Goal: Contribute content: Contribute content

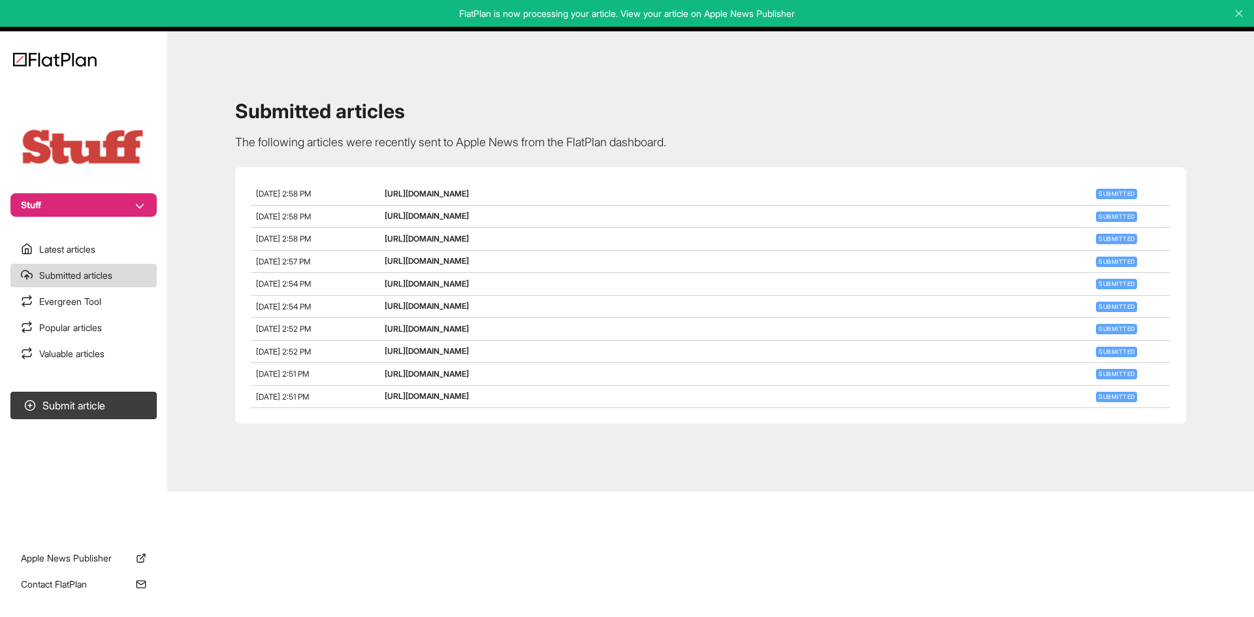
click at [73, 198] on button "Stuff" at bounding box center [83, 205] width 146 height 24
click at [86, 251] on button "Mens Fitness" at bounding box center [92, 253] width 114 height 24
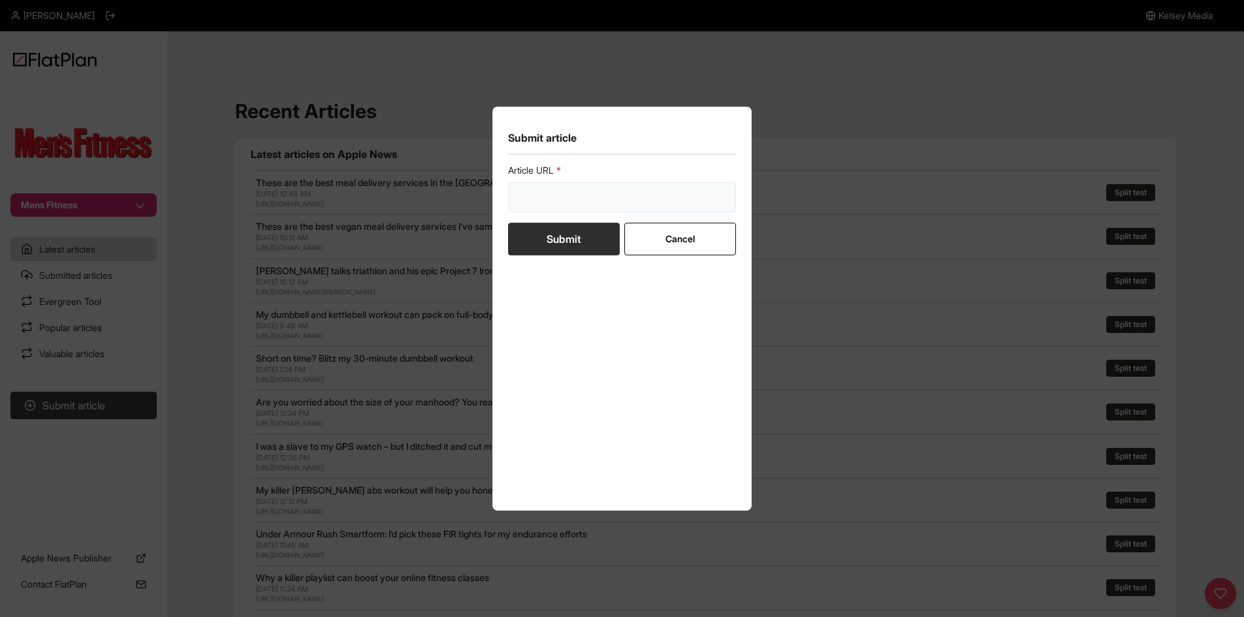
click at [555, 208] on input "url" at bounding box center [622, 197] width 229 height 30
paste input "[URL][DOMAIN_NAME][MEDICAL_DATA]"
type input "[URL][DOMAIN_NAME][MEDICAL_DATA]"
click at [554, 236] on button "Submit" at bounding box center [564, 239] width 112 height 33
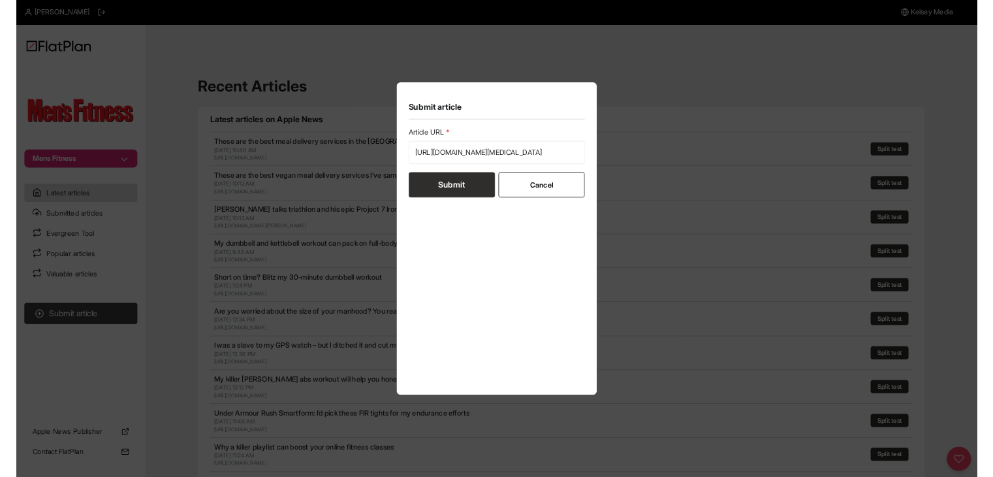
scroll to position [0, 0]
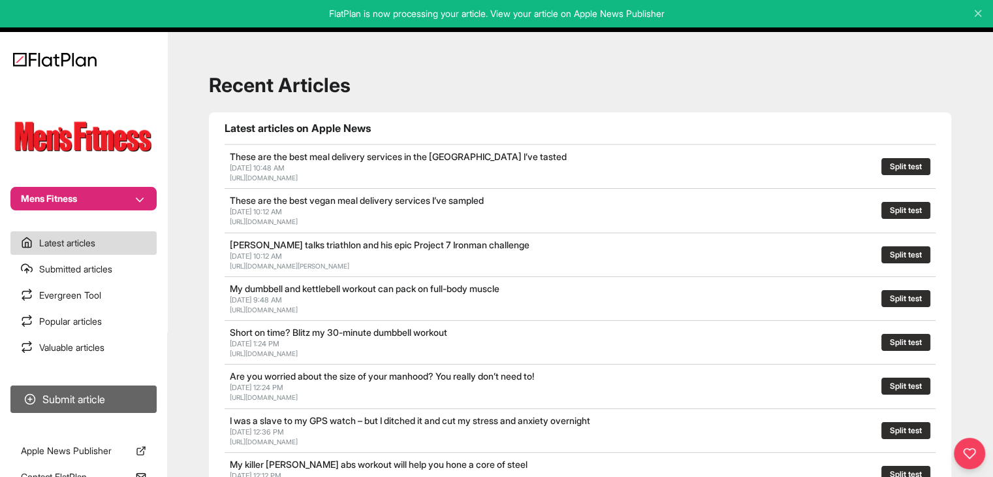
click at [146, 397] on button "Submit article" at bounding box center [83, 398] width 146 height 27
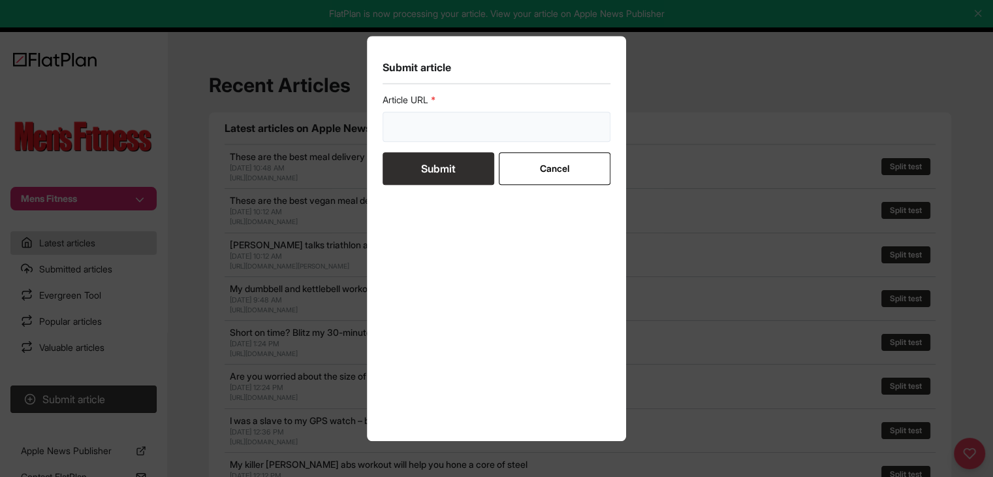
click at [464, 125] on input "url" at bounding box center [497, 127] width 229 height 30
paste input "[URL][DOMAIN_NAME]"
type input "[URL][DOMAIN_NAME]"
click at [458, 158] on button "Submit" at bounding box center [439, 168] width 112 height 33
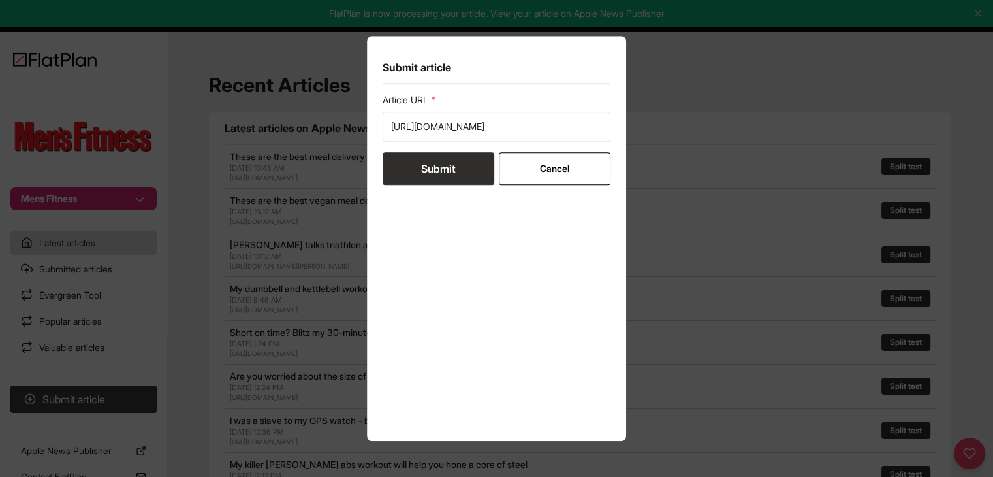
scroll to position [0, 0]
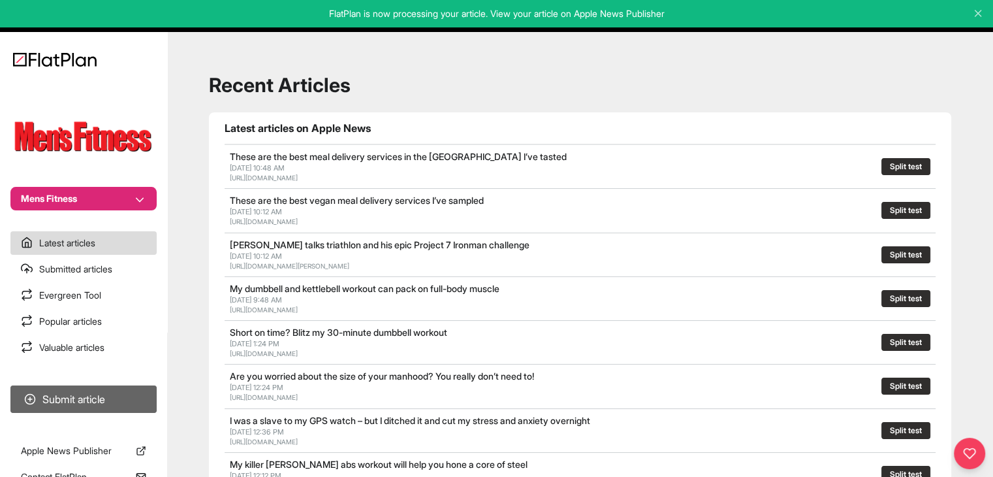
click at [115, 393] on button "Submit article" at bounding box center [83, 398] width 146 height 27
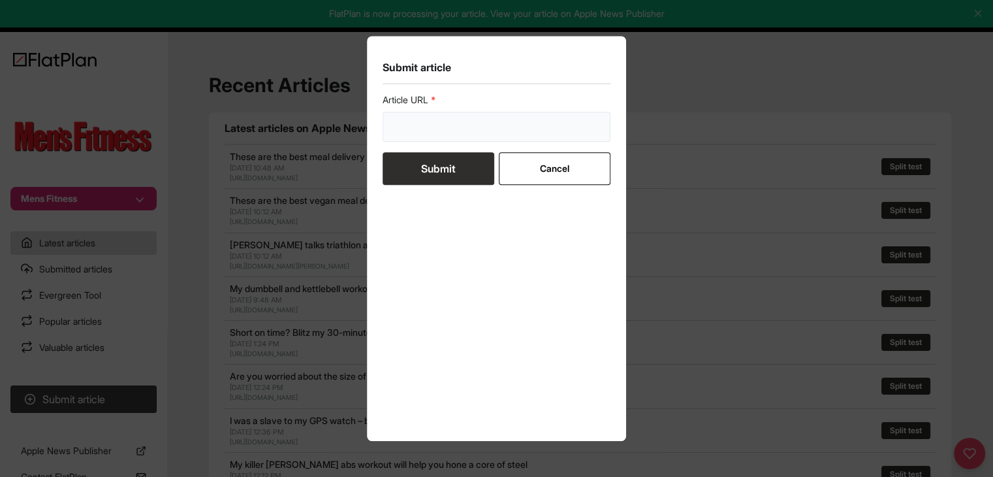
click at [449, 125] on input "url" at bounding box center [497, 127] width 229 height 30
paste input "[URL][DOMAIN_NAME]"
type input "[URL][DOMAIN_NAME]"
click at [443, 155] on button "Submit" at bounding box center [439, 168] width 112 height 33
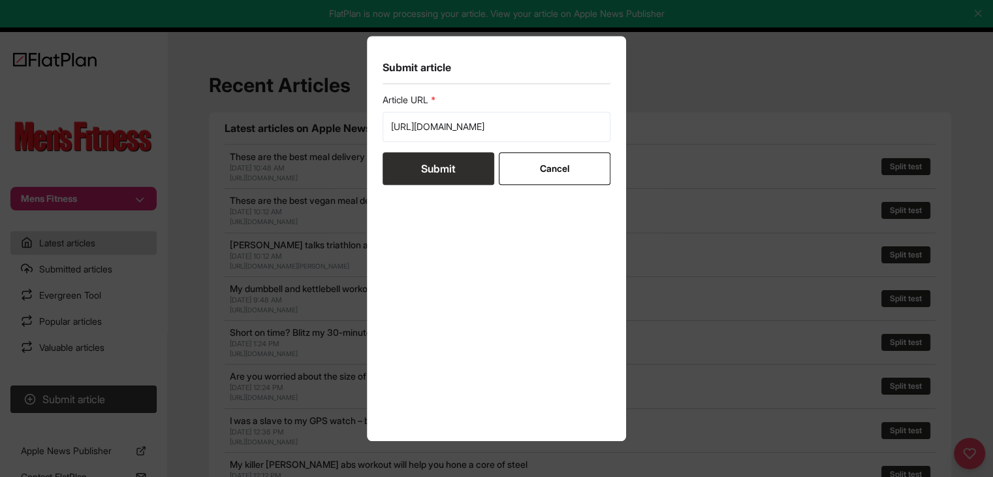
scroll to position [0, 0]
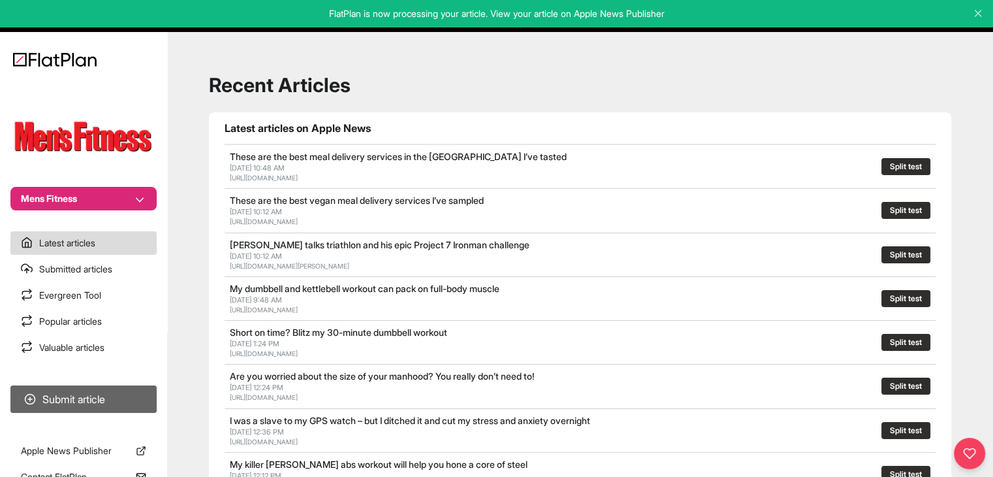
click at [128, 391] on button "Submit article" at bounding box center [83, 398] width 146 height 27
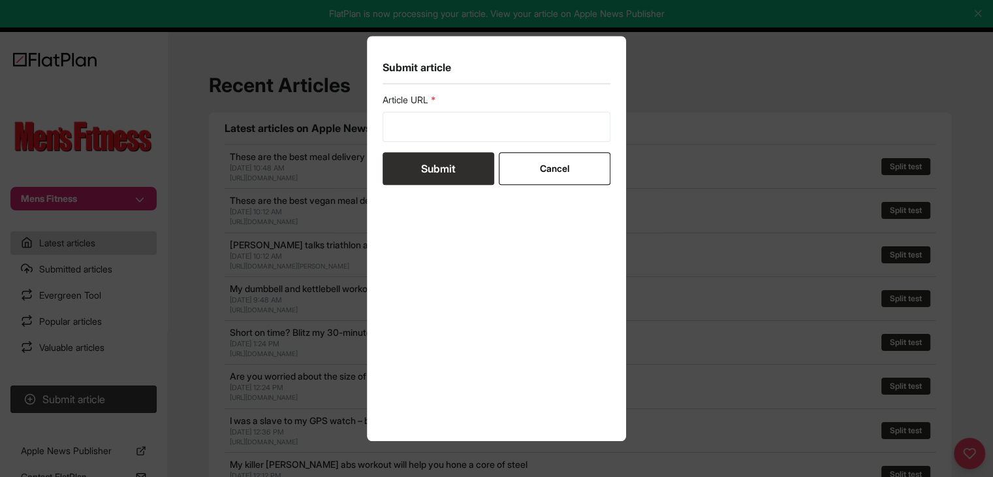
click at [402, 155] on button "Submit" at bounding box center [439, 168] width 112 height 33
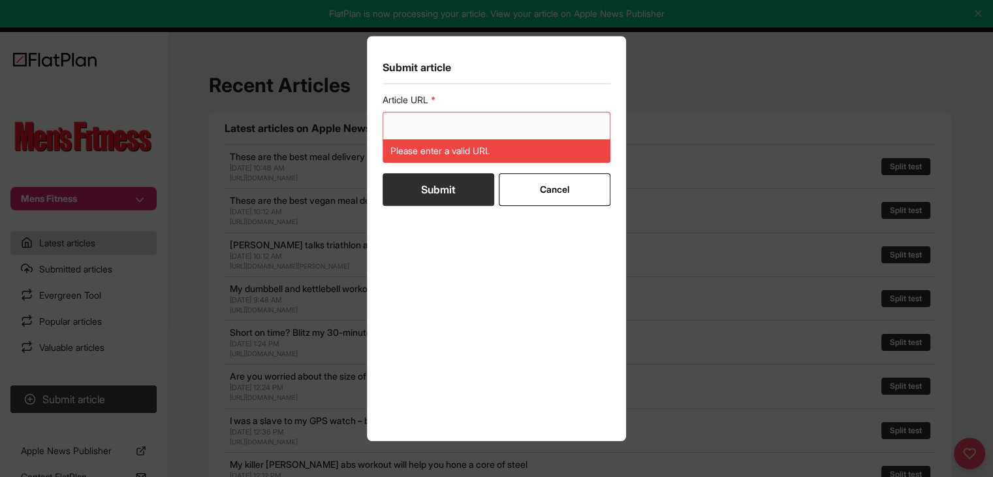
click at [408, 131] on input "url" at bounding box center [497, 127] width 229 height 30
paste input "[URL][DOMAIN_NAME]"
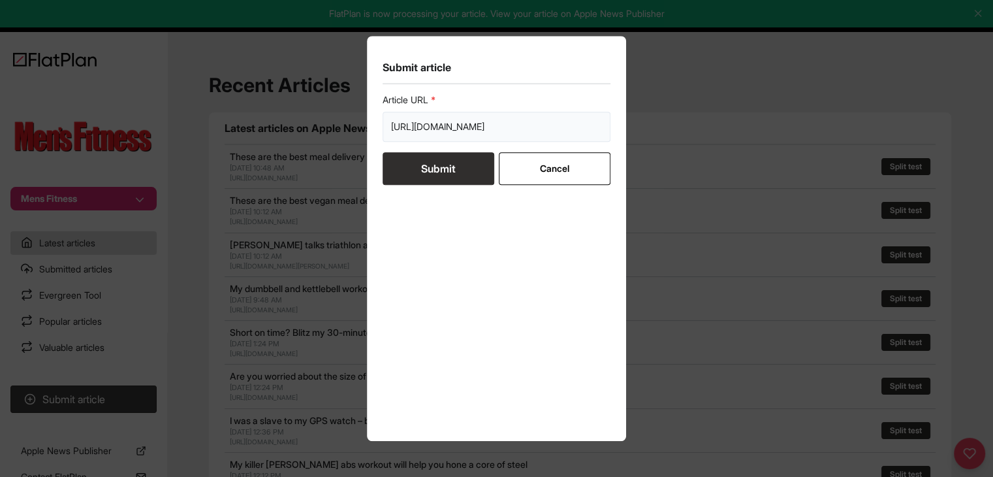
scroll to position [0, 68]
type input "[URL][DOMAIN_NAME]"
click at [411, 170] on button "Submit" at bounding box center [439, 168] width 112 height 33
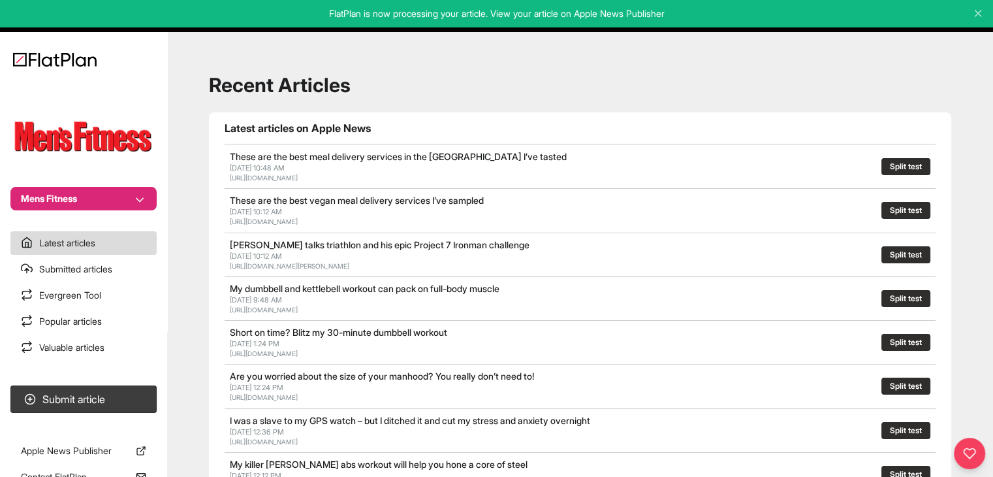
click at [86, 199] on button "Mens Fitness" at bounding box center [83, 199] width 146 height 24
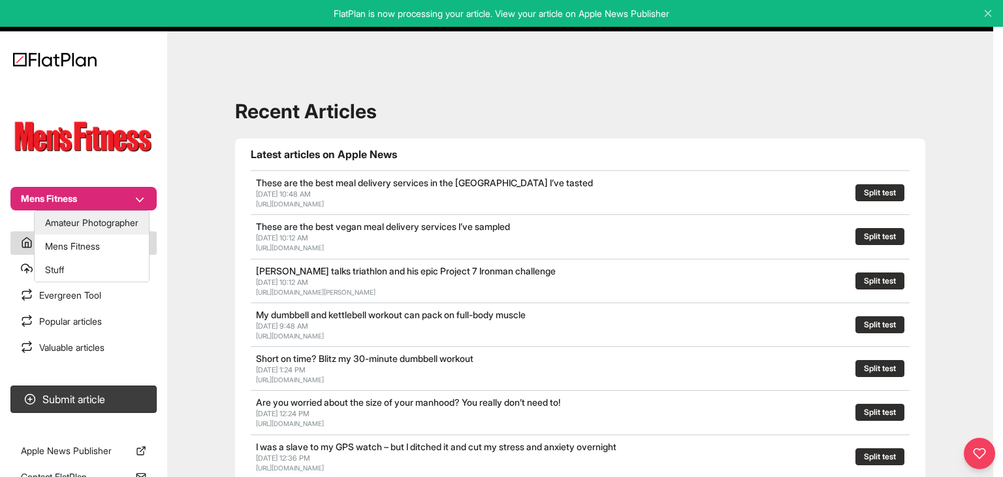
click at [82, 218] on button "Amateur Photographer" at bounding box center [92, 223] width 114 height 24
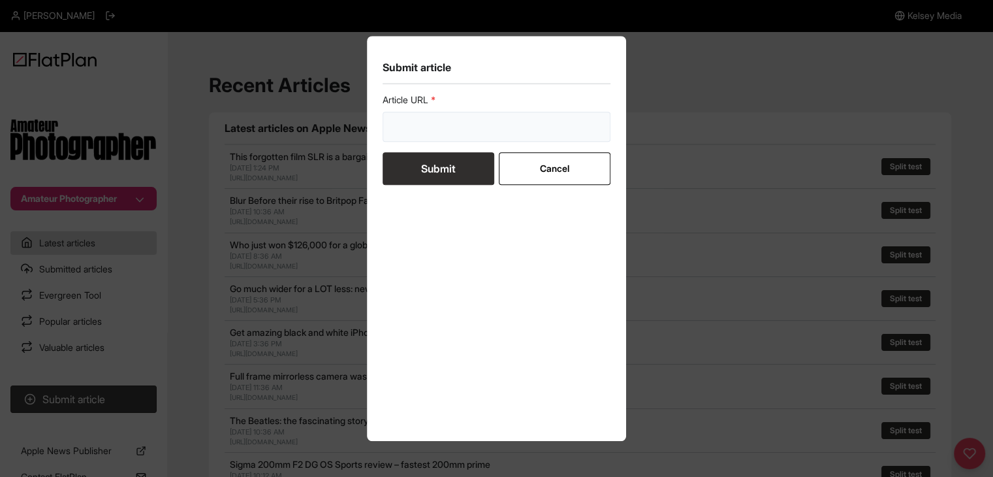
click at [452, 134] on input "url" at bounding box center [497, 127] width 229 height 30
paste input "[URL][DOMAIN_NAME]"
type input "https://amateurphotographer.com/latest/opinion/five-camera-experiments-that-com…"
click at [445, 161] on button "Submit" at bounding box center [439, 168] width 112 height 33
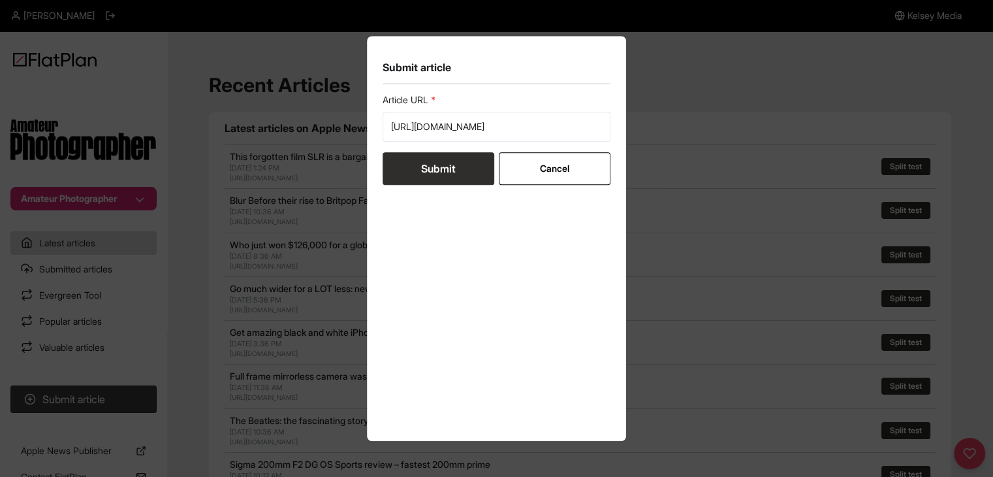
scroll to position [0, 0]
